Goal: Task Accomplishment & Management: Manage account settings

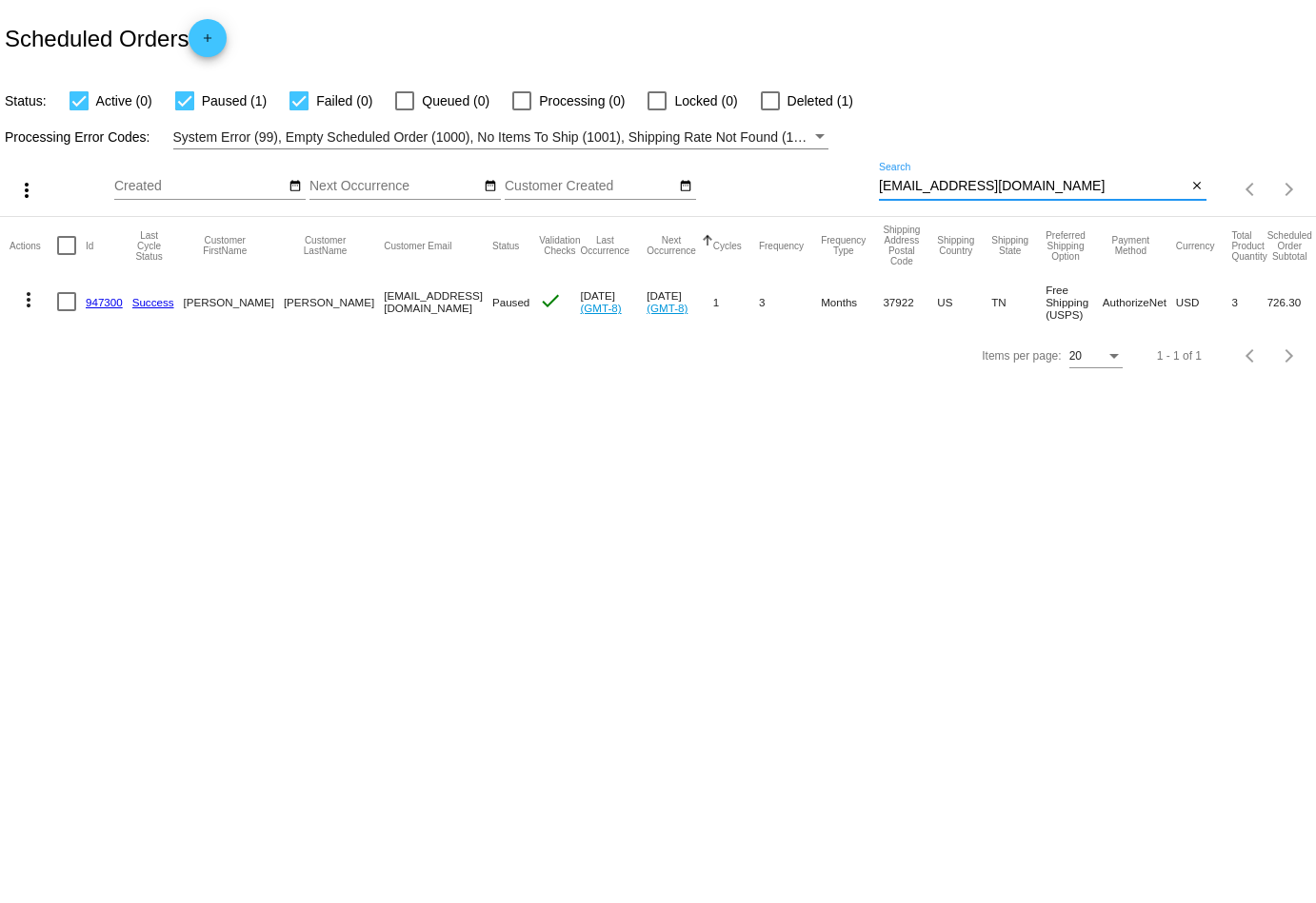
drag, startPoint x: 1065, startPoint y: 178, endPoint x: 756, endPoint y: 180, distance: 309.0
click at [756, 180] on div "more_vert Aug Jan Feb Mar [DATE]" at bounding box center [658, 183] width 1316 height 67
drag, startPoint x: 1050, startPoint y: 185, endPoint x: 757, endPoint y: 185, distance: 293.0
click at [757, 185] on div "more_vert Aug Jan Feb Mar [DATE]" at bounding box center [658, 183] width 1316 height 67
paste input "angel@skincarebyangel"
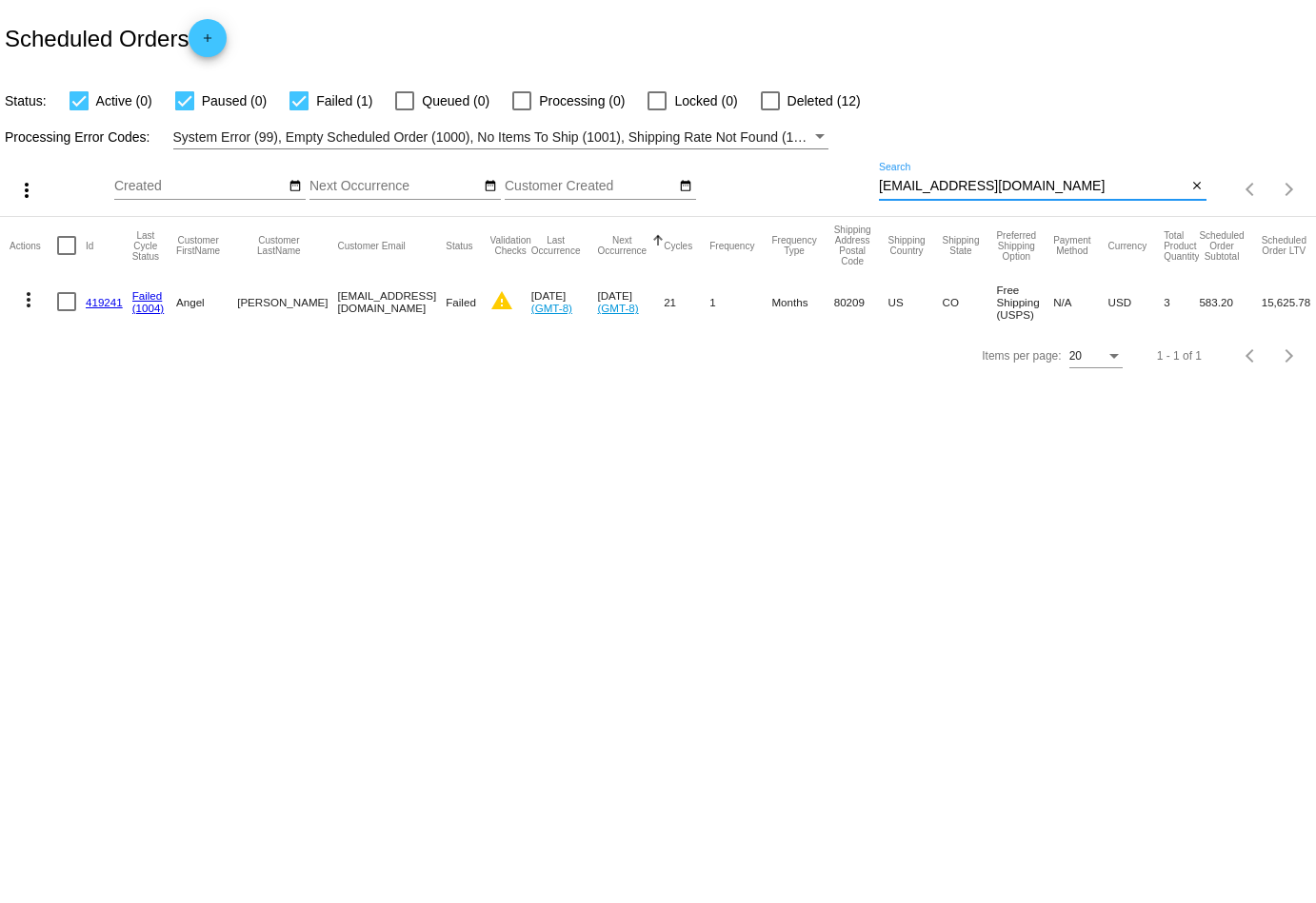
type input "[EMAIL_ADDRESS][DOMAIN_NAME]"
click at [27, 310] on button "more_vert" at bounding box center [29, 297] width 38 height 38
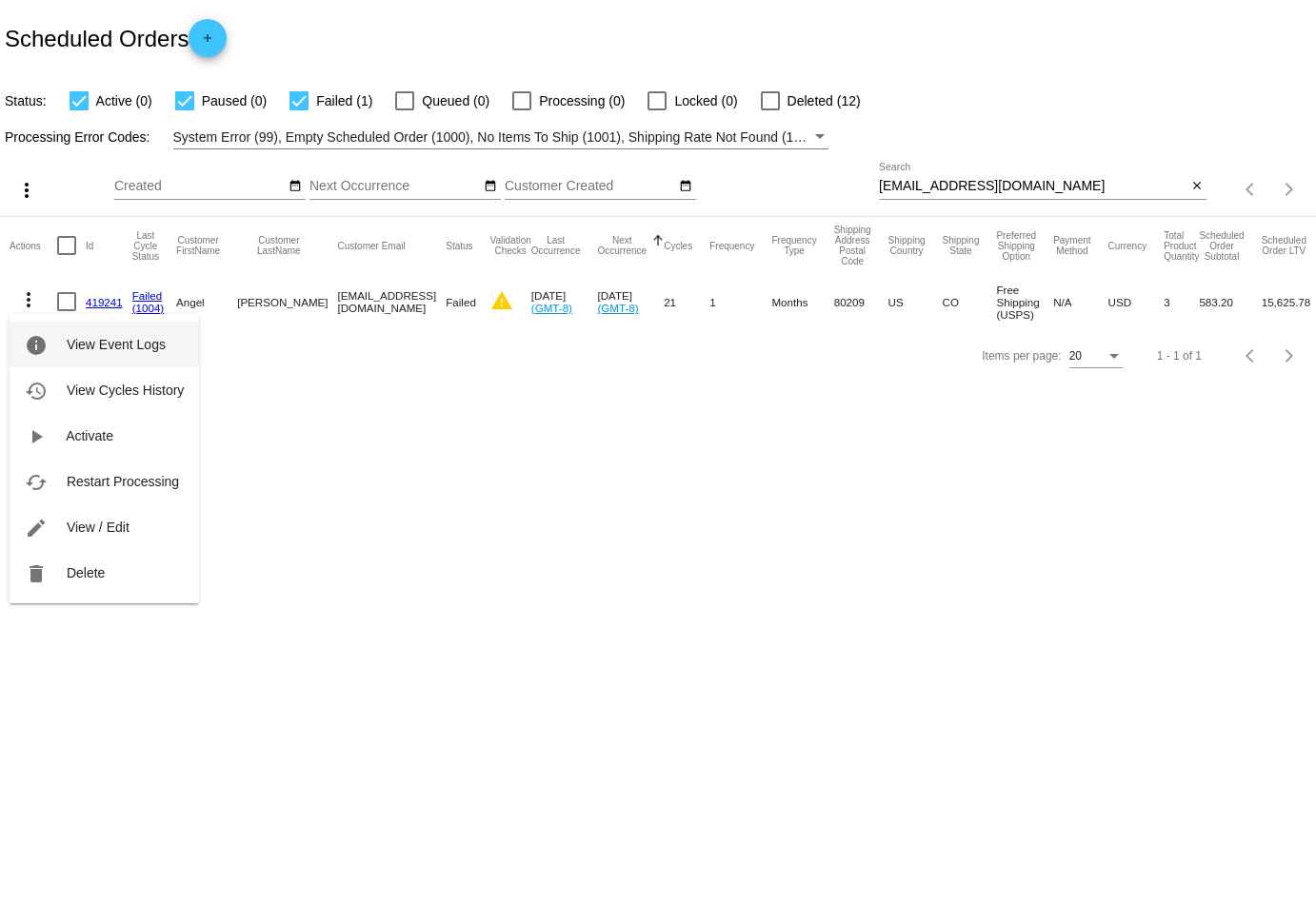
click at [50, 368] on button "info View Event Logs" at bounding box center [104, 345] width 189 height 46
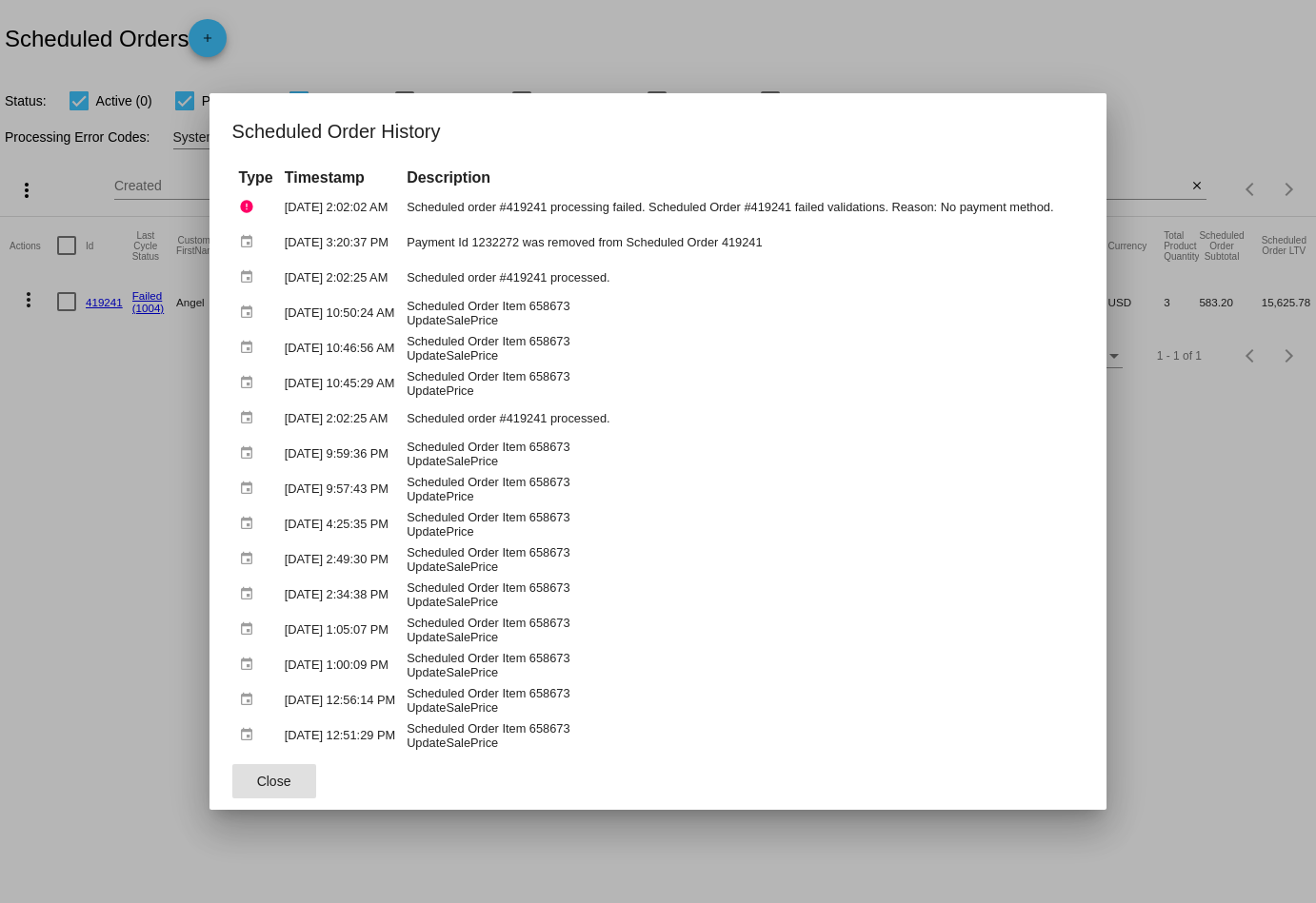
click at [257, 778] on span "Close" at bounding box center [274, 781] width 35 height 15
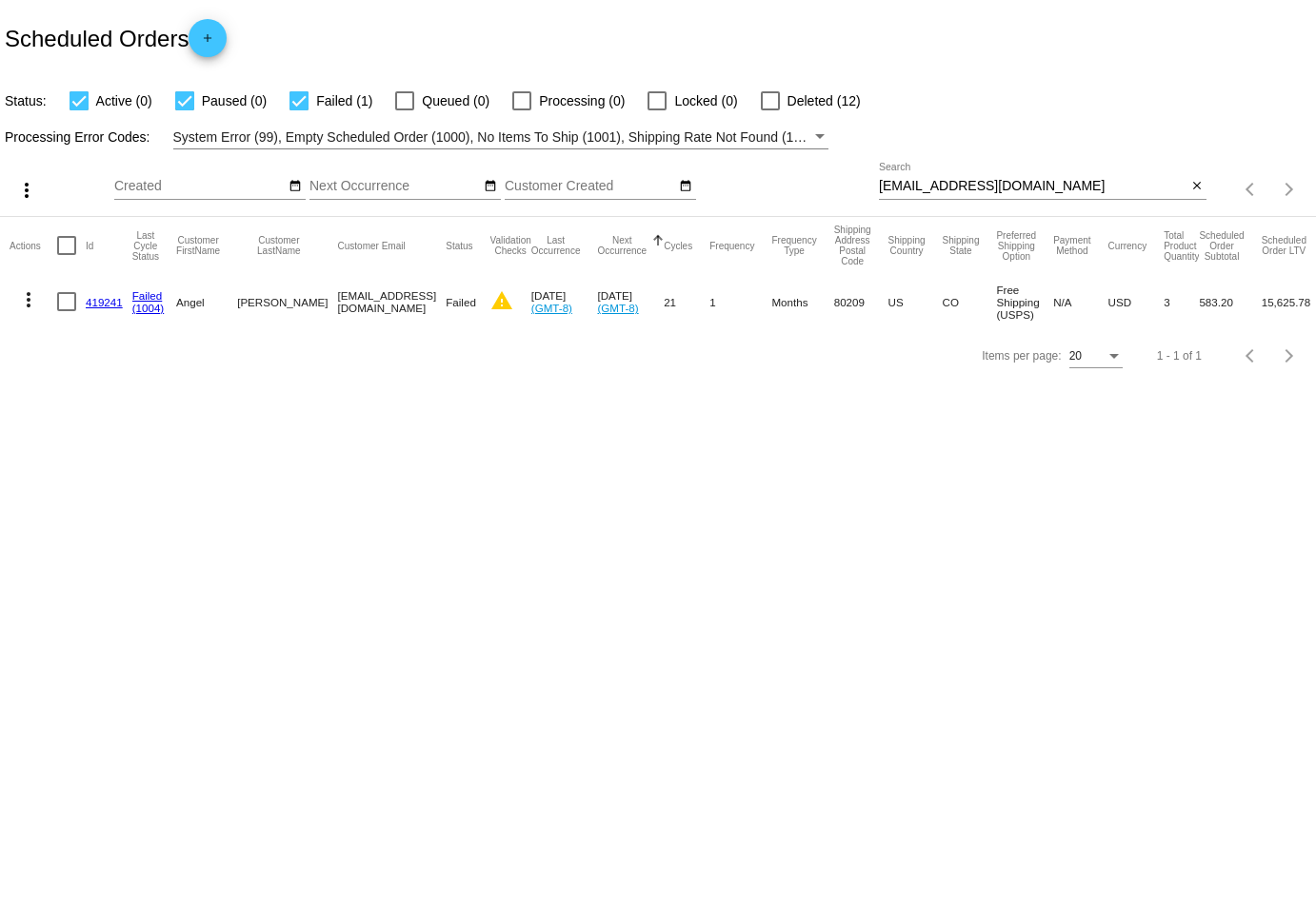
click at [26, 292] on mat-icon "more_vert" at bounding box center [28, 299] width 23 height 23
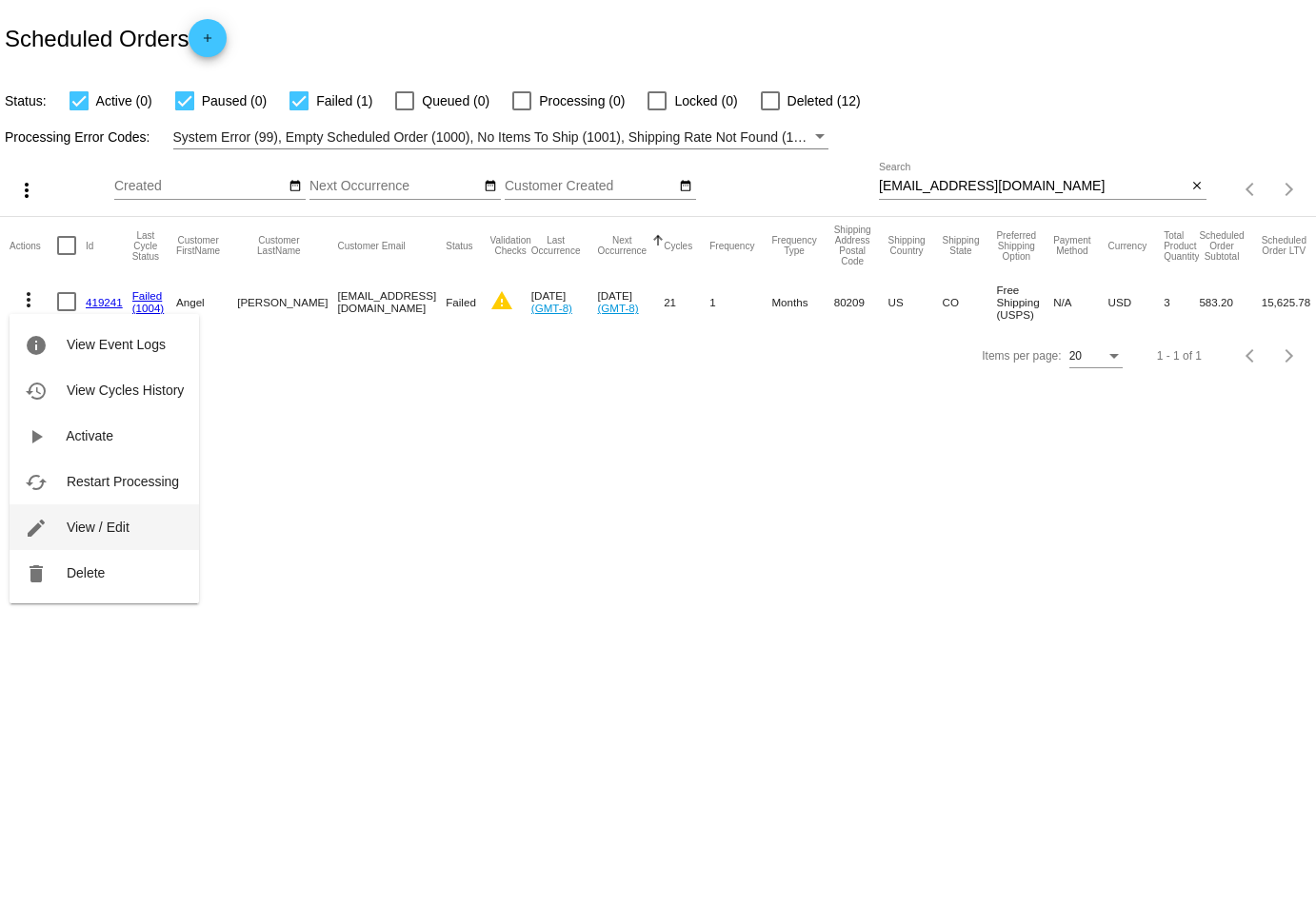
click at [98, 517] on button "edit View / Edit" at bounding box center [104, 527] width 189 height 46
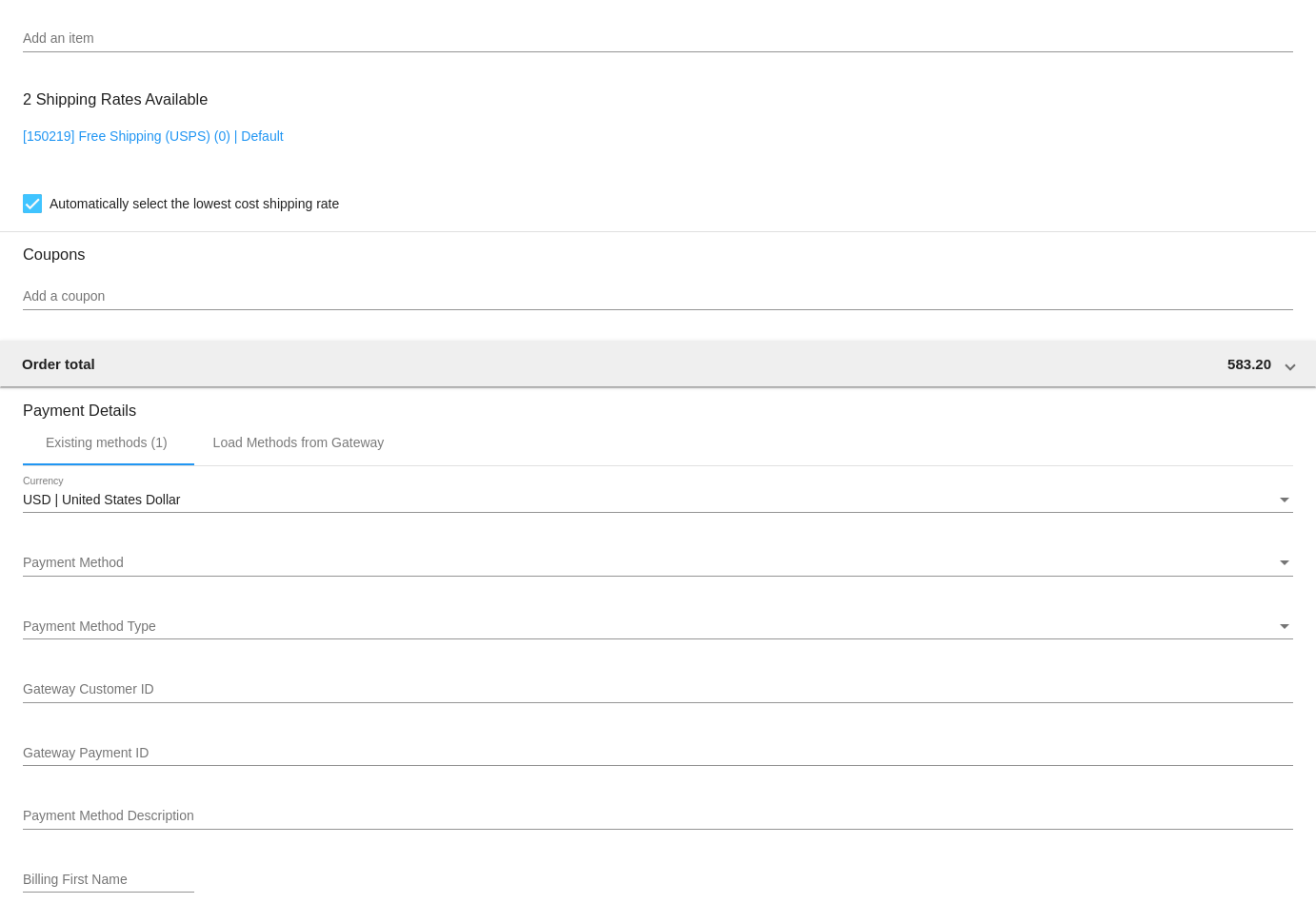
scroll to position [1481, 0]
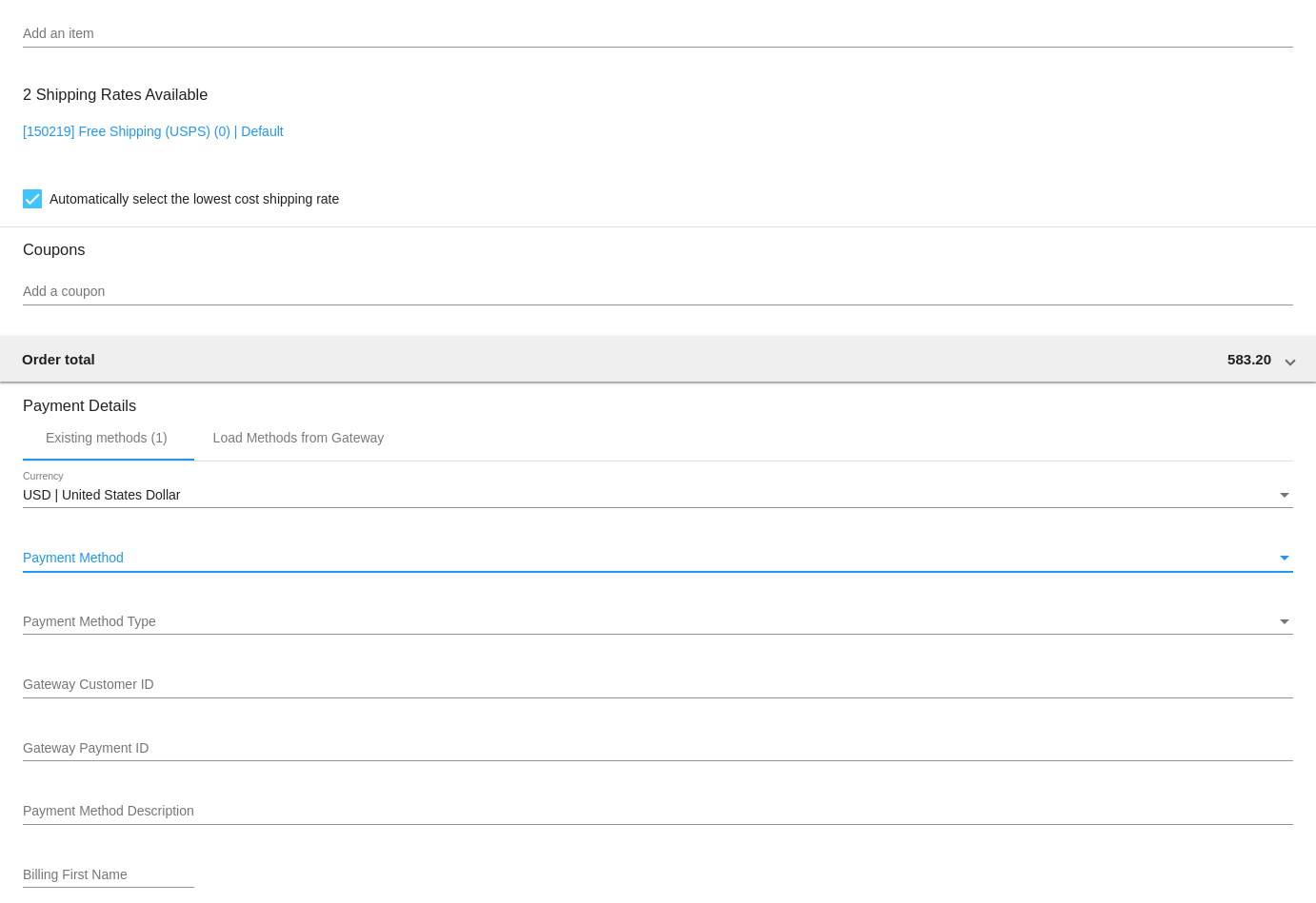
click at [99, 561] on span "Payment Method" at bounding box center [73, 557] width 101 height 15
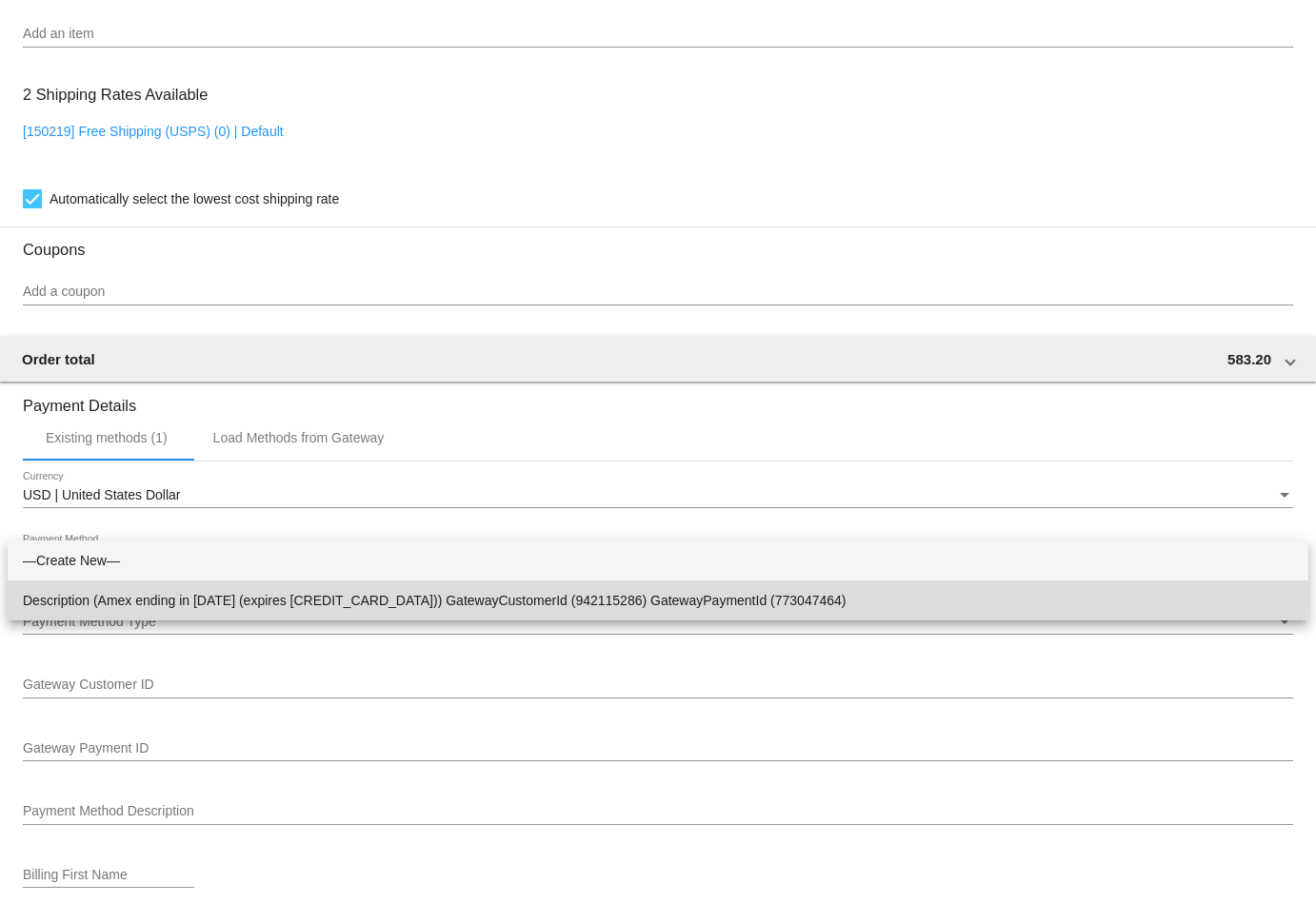
click at [106, 589] on span "Description (Amex ending in [DATE] (expires [CREDIT_CARD_DATA])) GatewayCustome…" at bounding box center [658, 601] width 1270 height 40
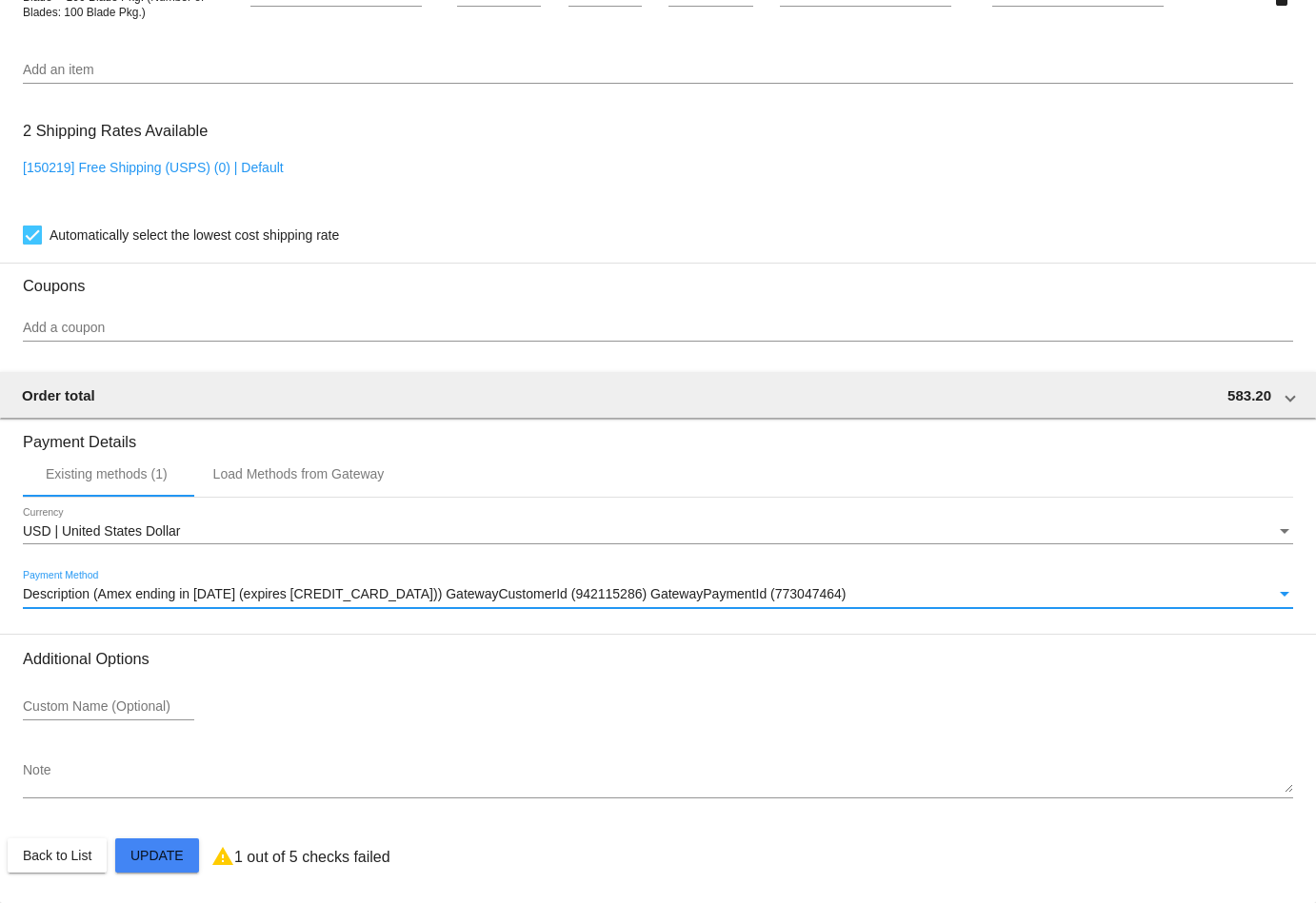
click at [167, 837] on mat-card-actions "Back to List Update" at bounding box center [658, 855] width 1301 height 50
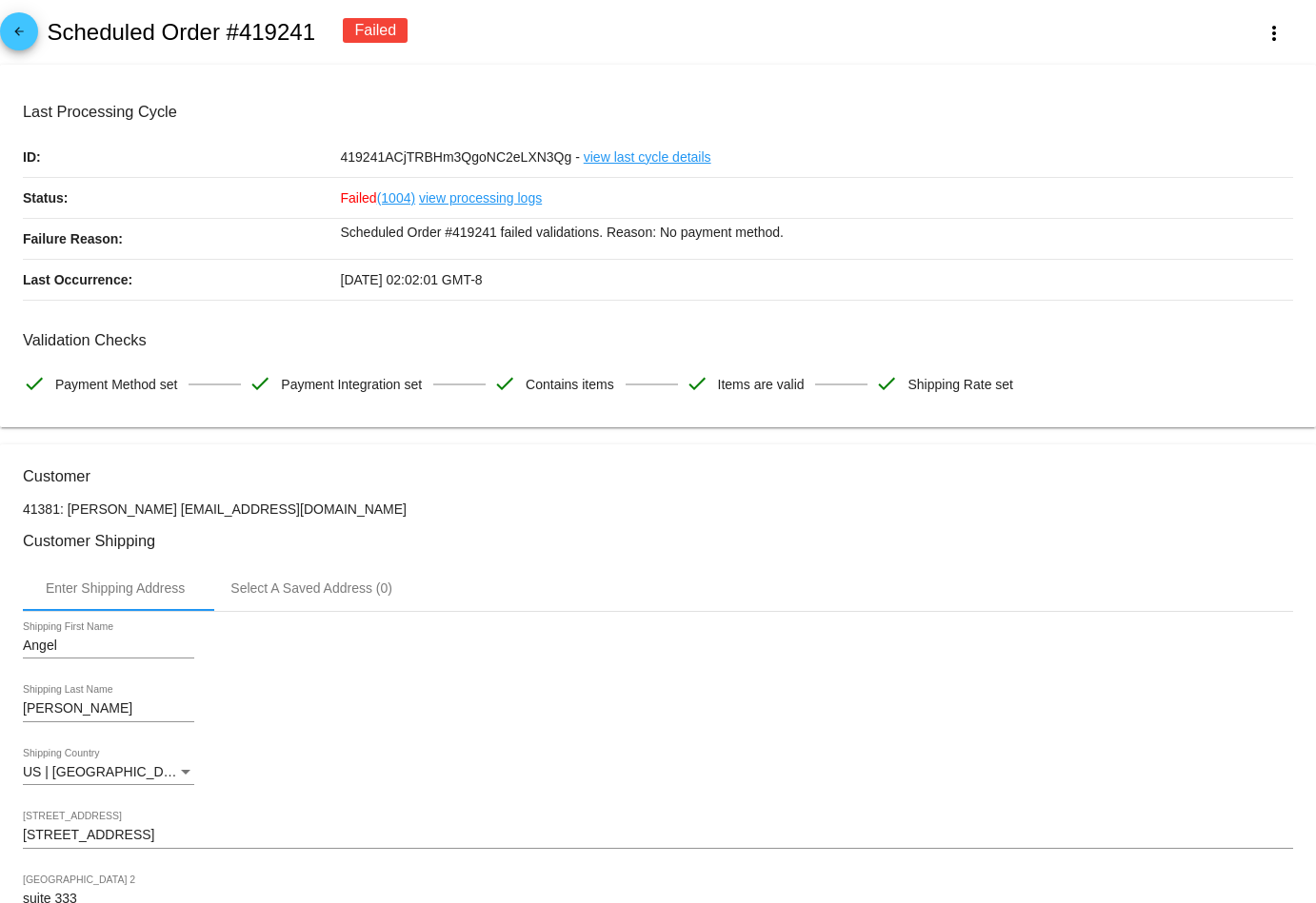
scroll to position [0, 0]
click at [18, 26] on mat-icon "arrow_back" at bounding box center [19, 36] width 23 height 23
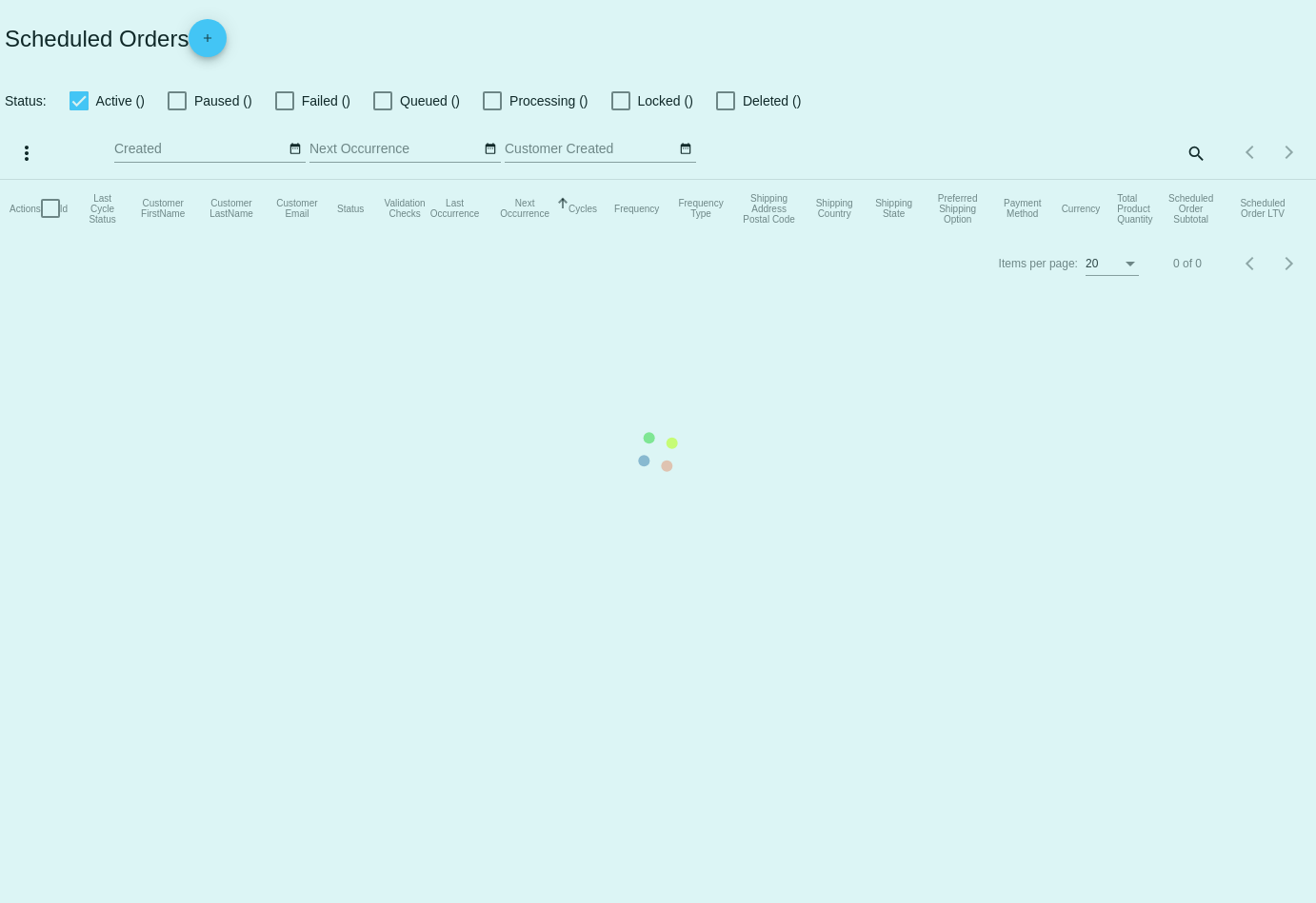
checkbox input "true"
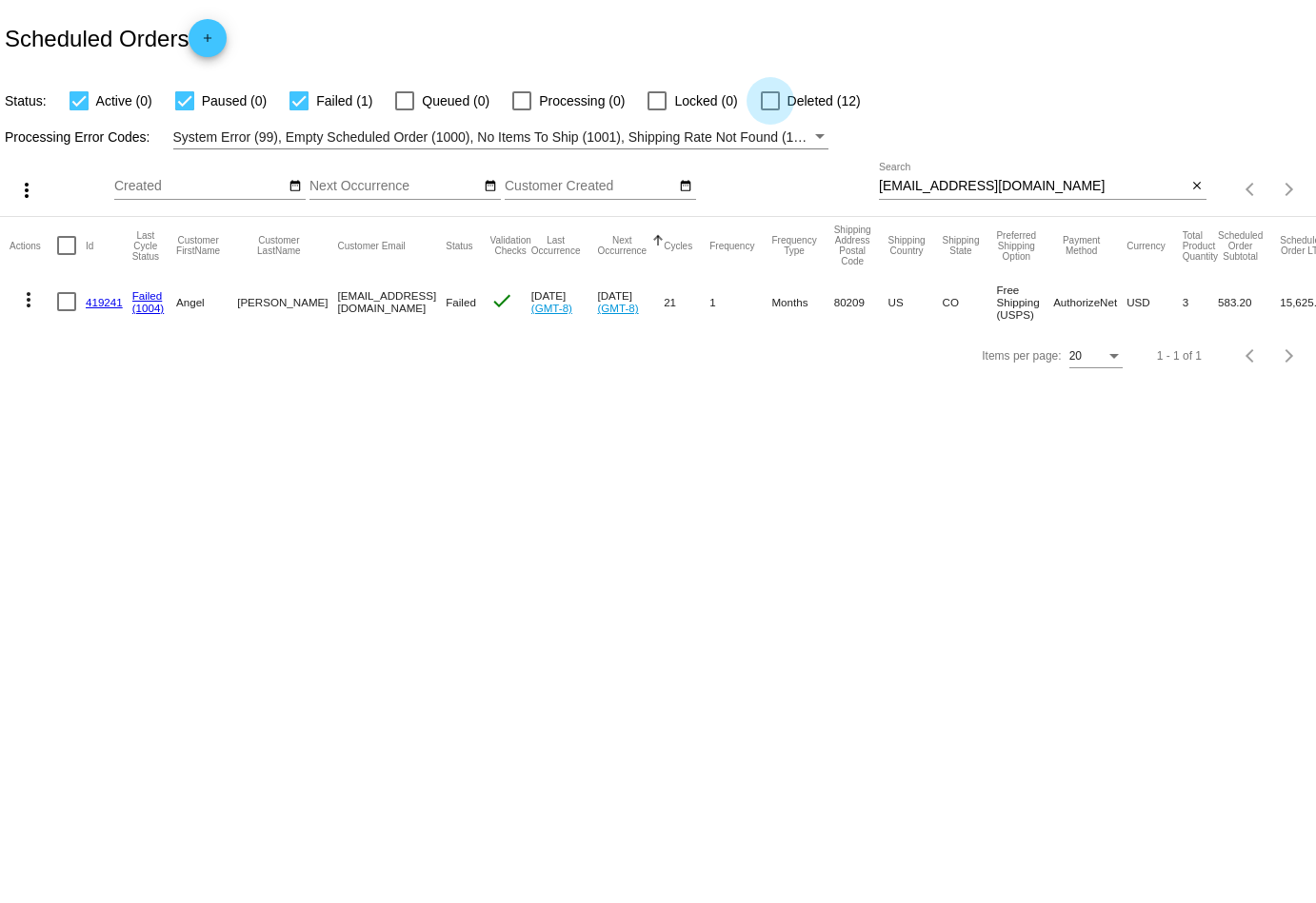
click at [761, 100] on div at bounding box center [770, 100] width 19 height 19
click at [770, 110] on input "Deleted (12)" at bounding box center [770, 110] width 1 height 1
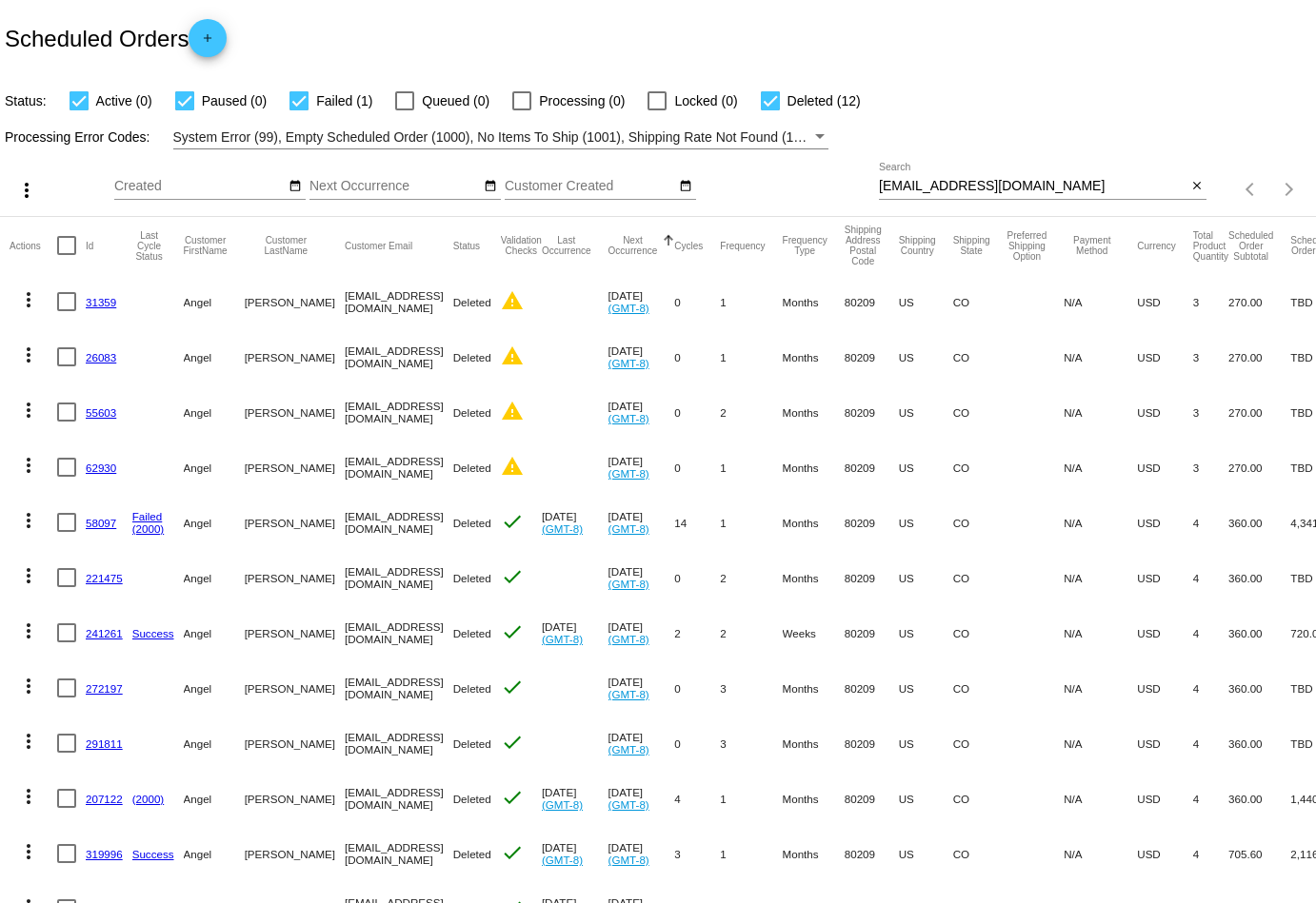
click at [761, 106] on div at bounding box center [770, 100] width 19 height 19
click at [770, 110] on input "Deleted (12)" at bounding box center [770, 110] width 1 height 1
checkbox input "false"
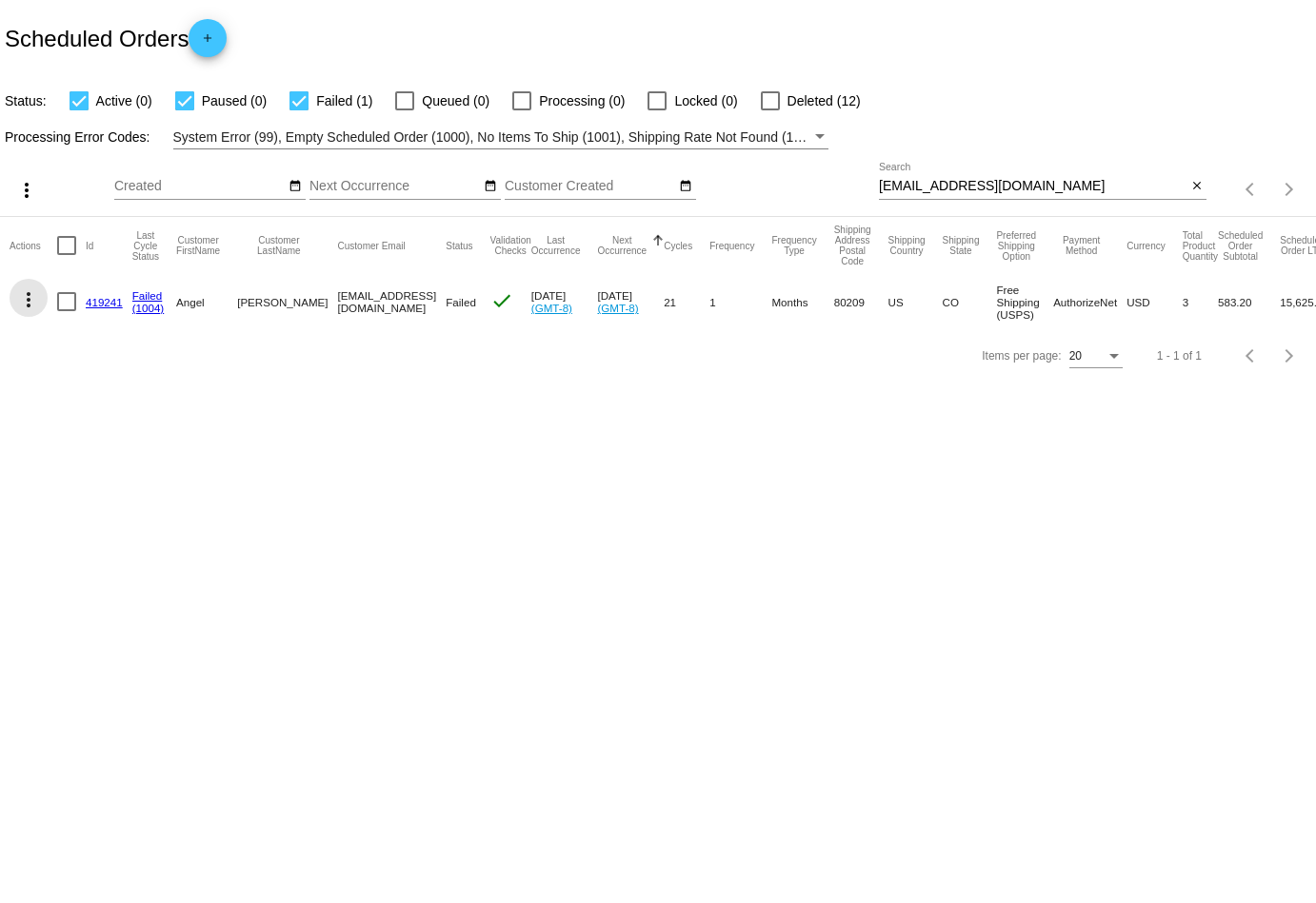
click at [31, 302] on mat-icon "more_vert" at bounding box center [28, 299] width 23 height 23
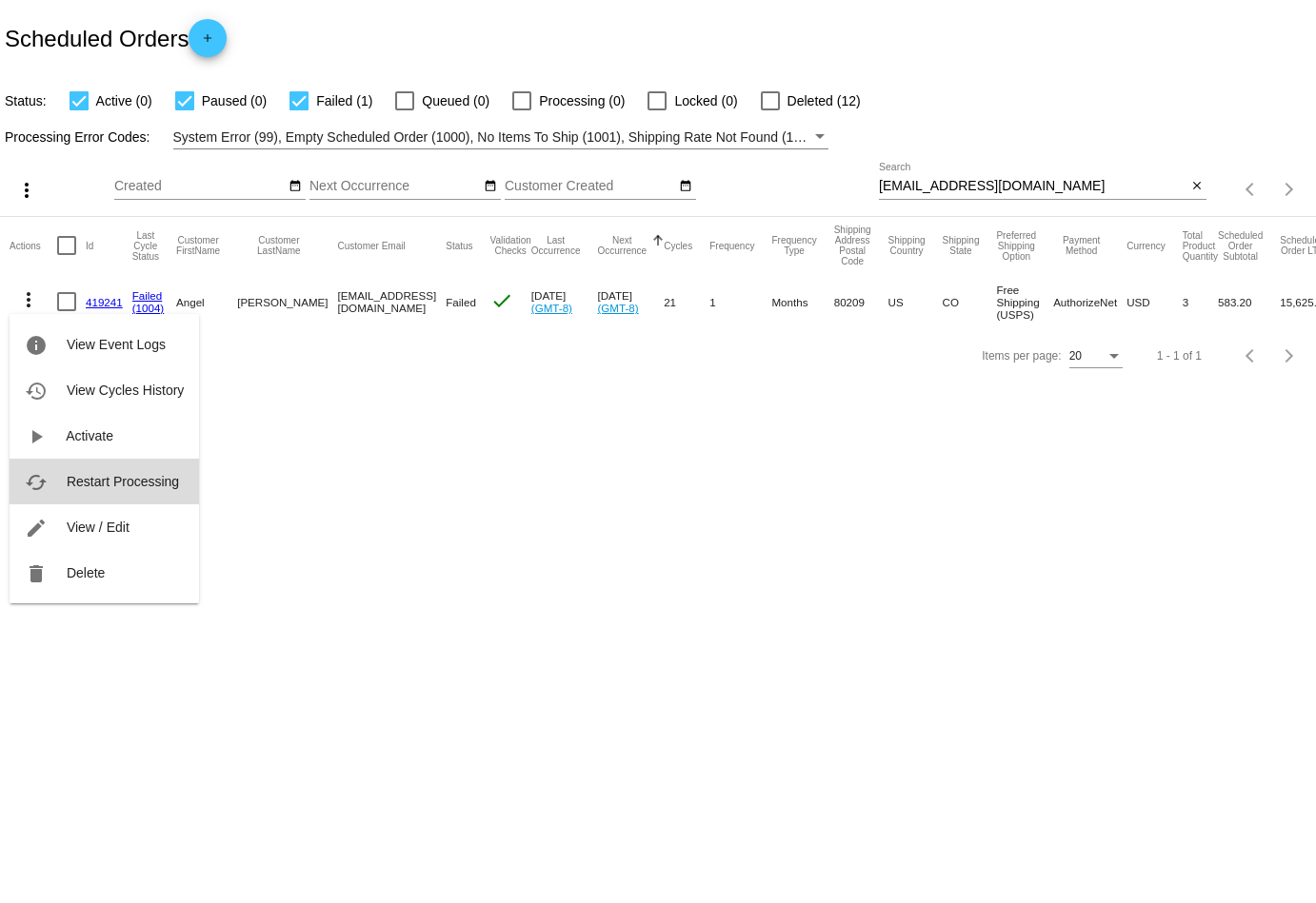
click at [103, 496] on button "cached Restart Processing" at bounding box center [104, 482] width 189 height 46
